Goal: Transaction & Acquisition: Obtain resource

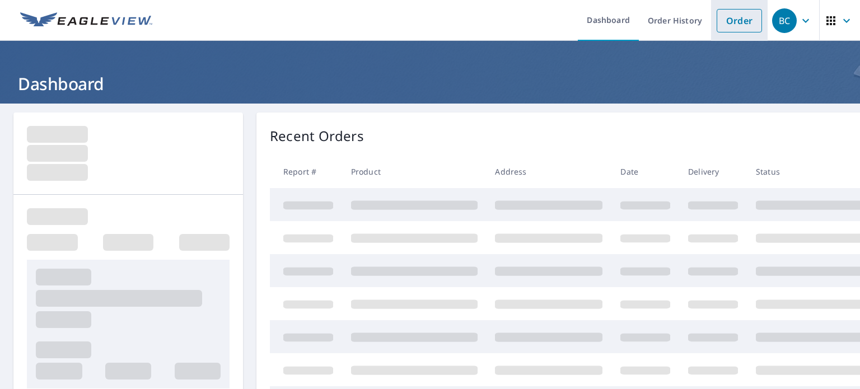
drag, startPoint x: 0, startPoint y: 0, endPoint x: 737, endPoint y: 22, distance: 736.8
click at [737, 22] on link "Order" at bounding box center [738, 21] width 45 height 24
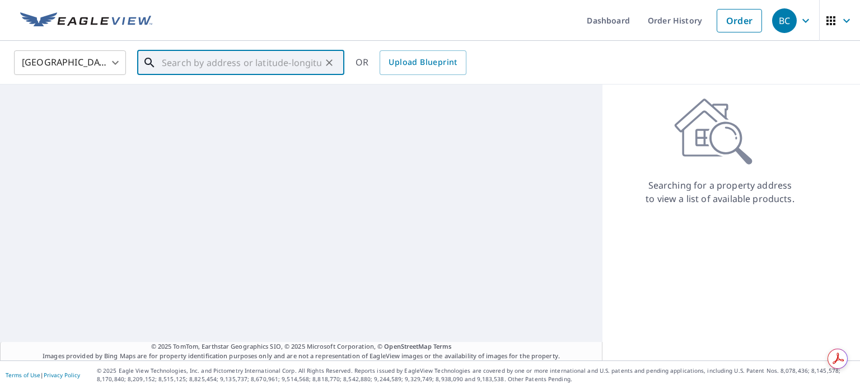
click at [230, 56] on input "text" at bounding box center [242, 62] width 160 height 31
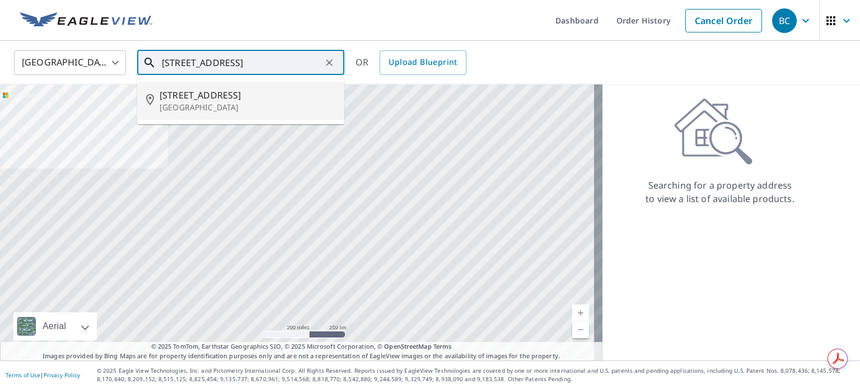
click at [224, 101] on span "[STREET_ADDRESS]" at bounding box center [248, 94] width 176 height 13
type input "[STREET_ADDRESS]"
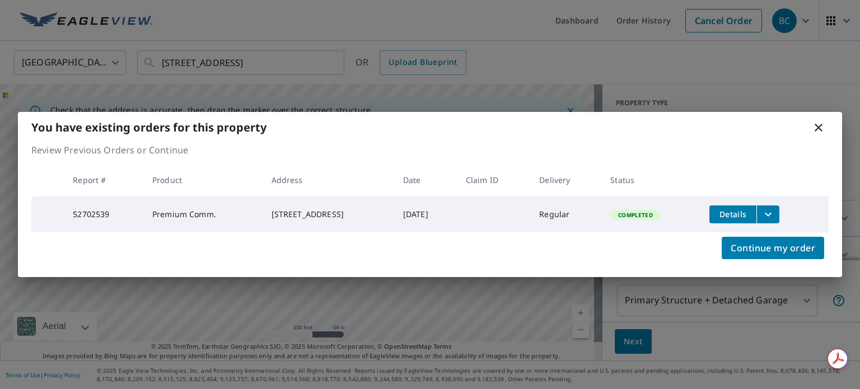
click at [779, 214] on button "filesDropdownBtn-52702539" at bounding box center [767, 214] width 23 height 18
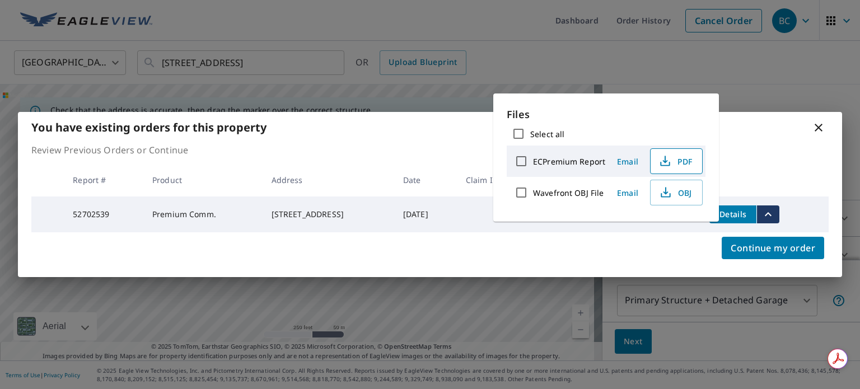
click at [678, 158] on span "PDF" at bounding box center [675, 160] width 36 height 13
click at [820, 125] on icon at bounding box center [818, 127] width 13 height 13
